Goal: Check status: Check status

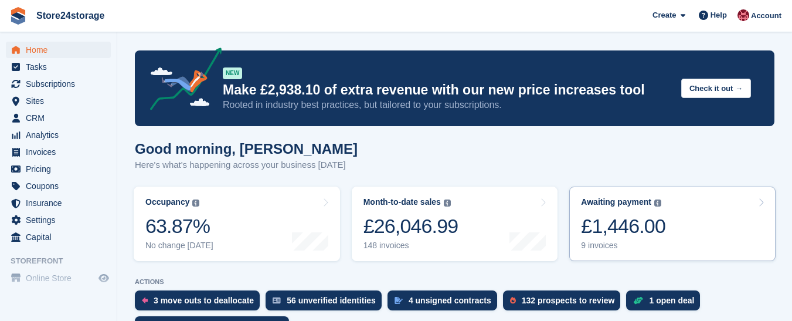
click at [627, 240] on div "Awaiting payment The total outstanding balance on all open invoices. £1,446.00 …" at bounding box center [623, 223] width 84 height 53
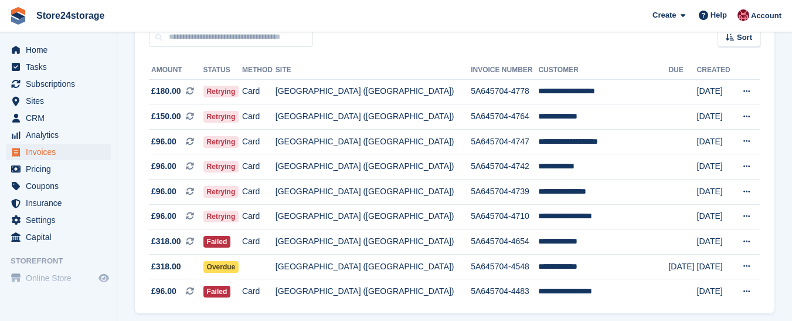
scroll to position [117, 0]
click at [744, 188] on icon at bounding box center [746, 192] width 6 height 8
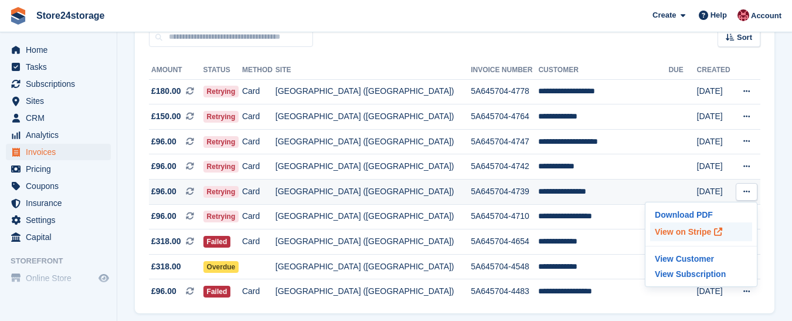
click at [688, 234] on p "View on Stripe" at bounding box center [701, 231] width 102 height 19
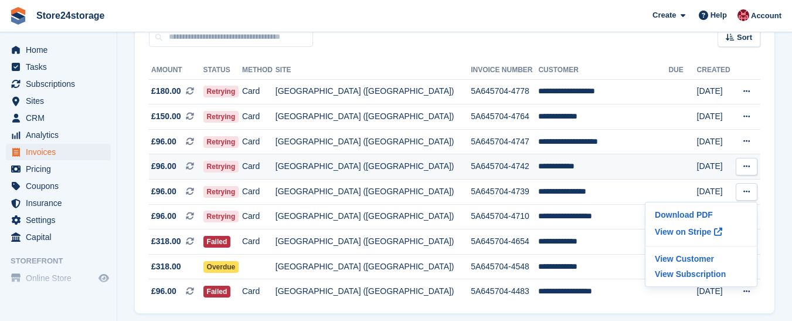
click at [746, 165] on icon at bounding box center [746, 166] width 6 height 8
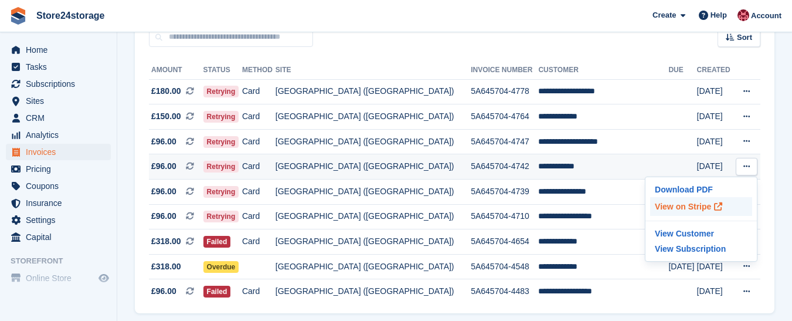
click at [685, 207] on p "View on Stripe" at bounding box center [701, 206] width 102 height 19
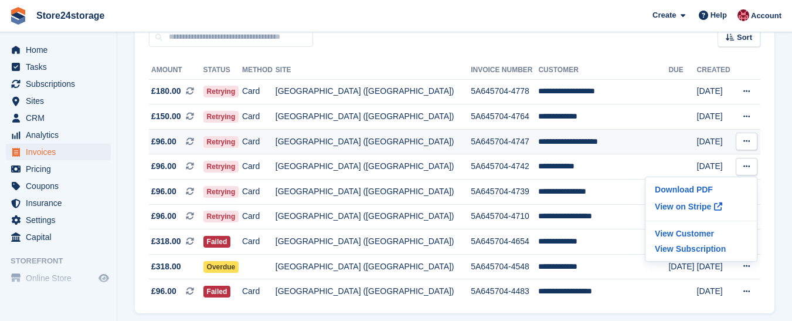
click at [744, 139] on icon at bounding box center [746, 141] width 6 height 8
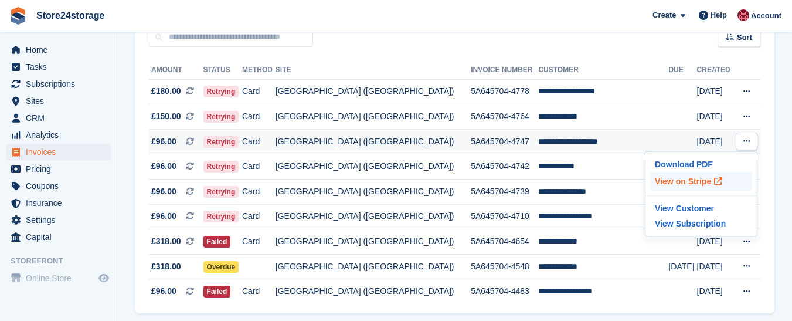
click at [683, 182] on p "View on Stripe" at bounding box center [701, 181] width 102 height 19
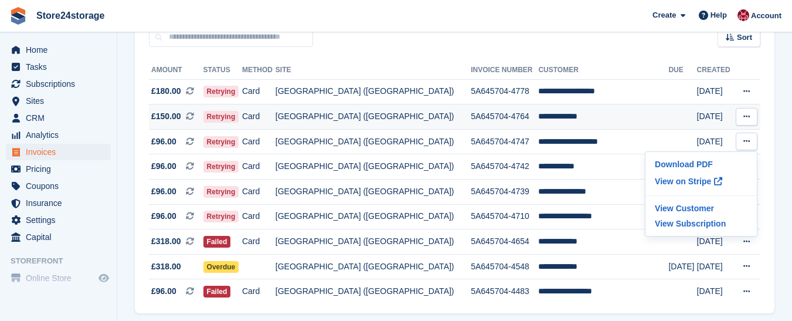
click at [746, 114] on icon at bounding box center [746, 117] width 6 height 8
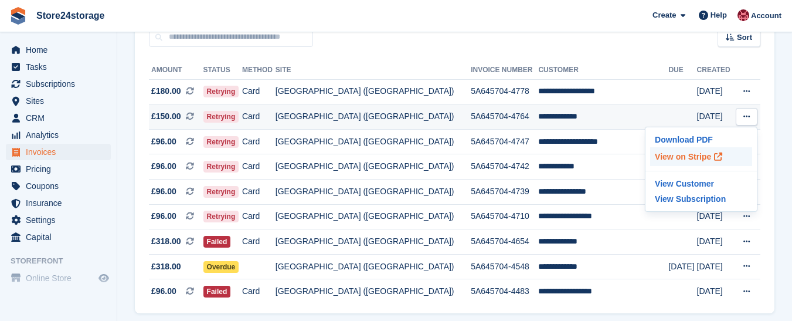
click at [700, 156] on p "View on Stripe" at bounding box center [701, 156] width 102 height 19
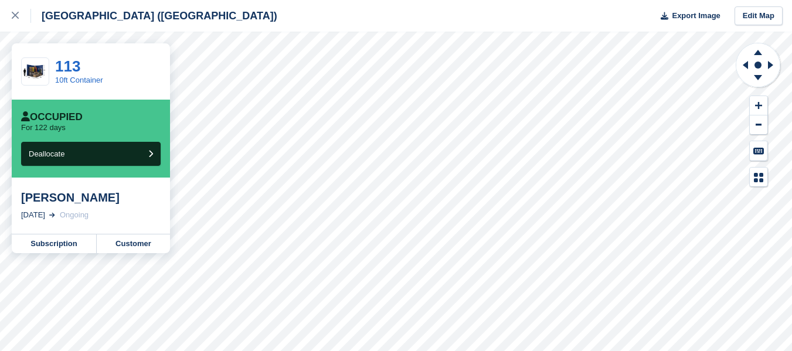
click at [461, 351] on html "[GEOGRAPHIC_DATA] ([GEOGRAPHIC_DATA]) Export Image Edit Map 113 10ft Container …" at bounding box center [396, 175] width 792 height 351
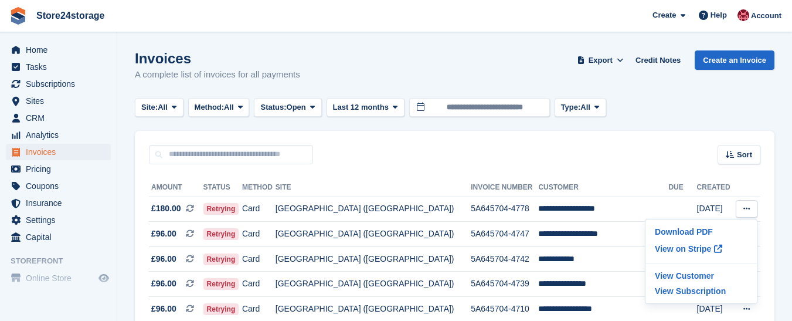
scroll to position [117, 0]
